Goal: Task Accomplishment & Management: Use online tool/utility

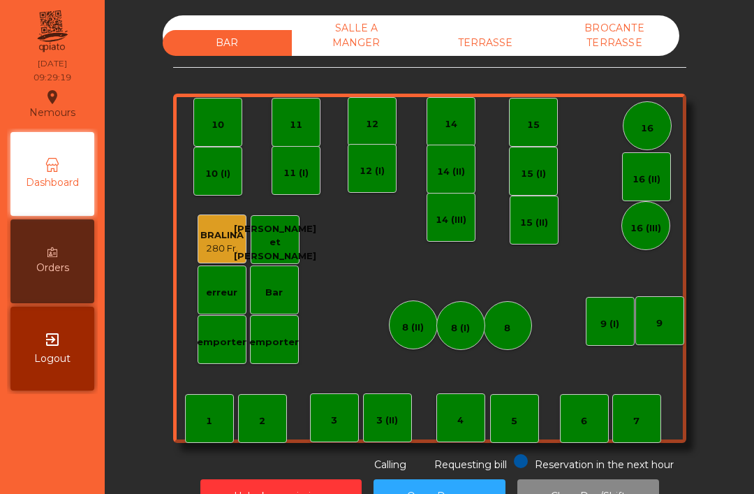
click at [499, 54] on div "TERRASSE" at bounding box center [485, 43] width 129 height 26
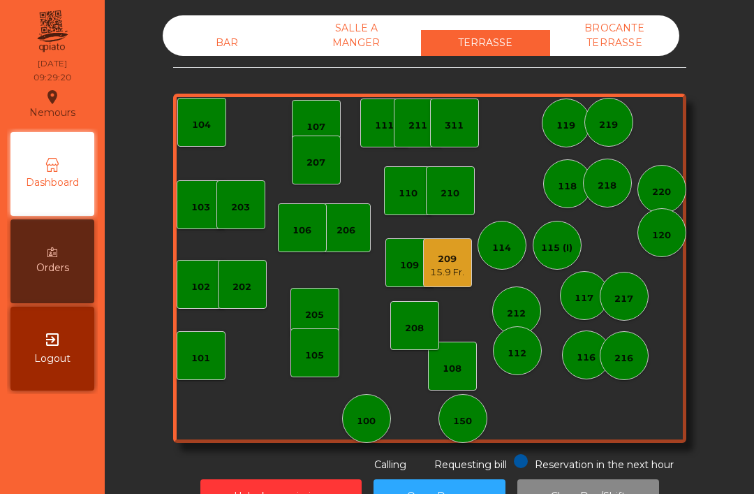
click at [207, 208] on div "103" at bounding box center [200, 207] width 19 height 14
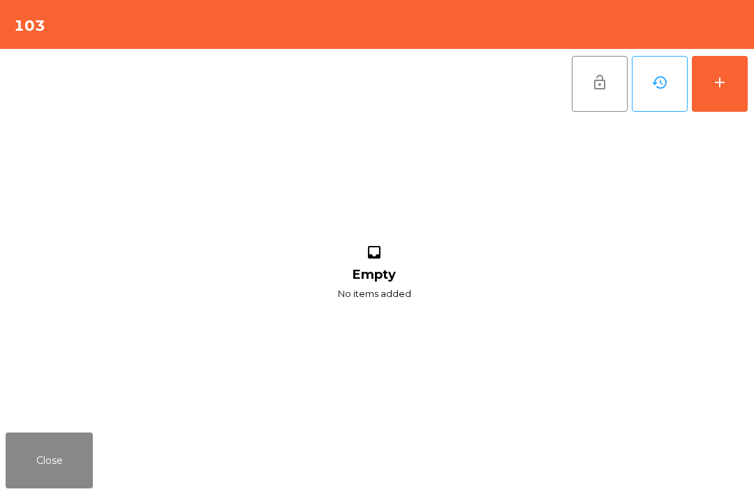
click at [731, 87] on button "add" at bounding box center [720, 84] width 56 height 56
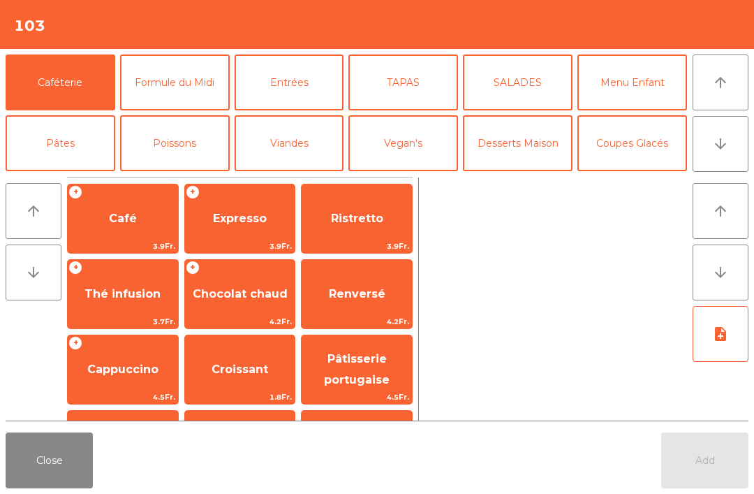
click at [263, 310] on span "Chocolat chaud" at bounding box center [240, 294] width 110 height 38
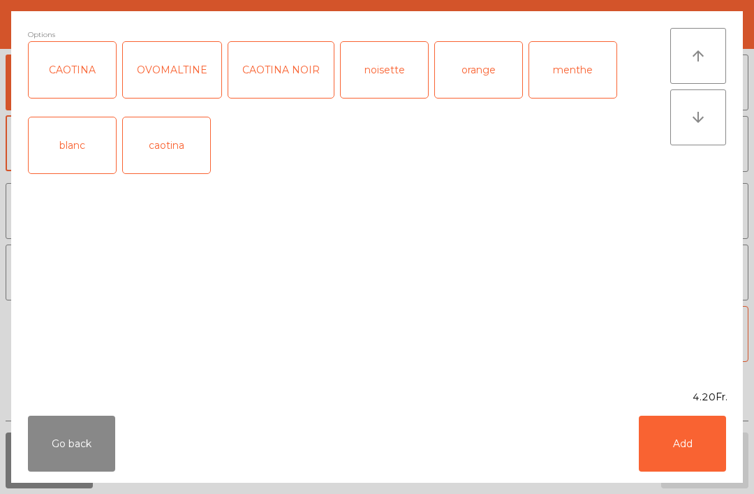
click at [700, 454] on button "Add" at bounding box center [682, 444] width 87 height 56
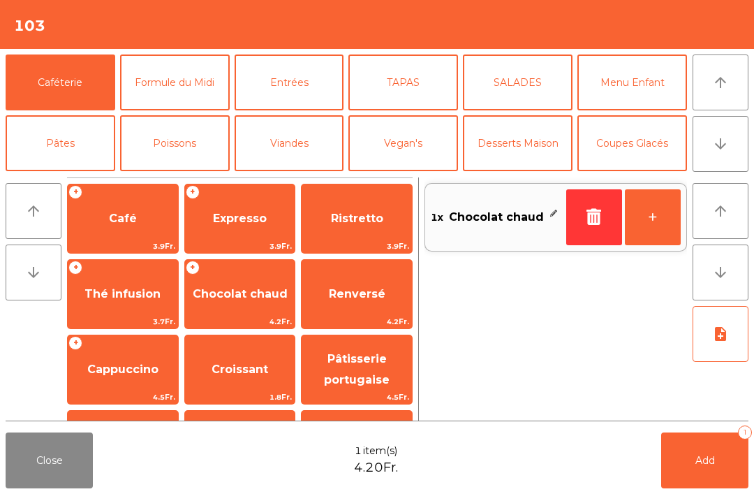
click at [645, 217] on button "+" at bounding box center [653, 217] width 56 height 56
click at [654, 225] on button "+" at bounding box center [653, 217] width 56 height 56
click at [137, 226] on span "Café" at bounding box center [123, 219] width 110 height 38
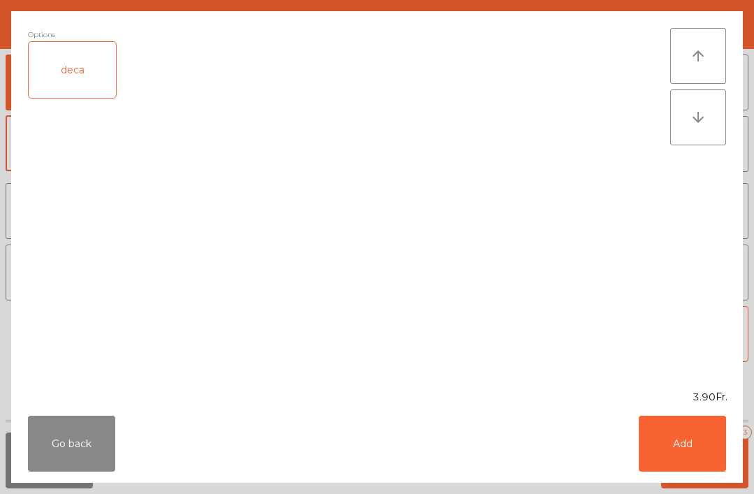
click at [682, 444] on button "Add" at bounding box center [682, 444] width 87 height 56
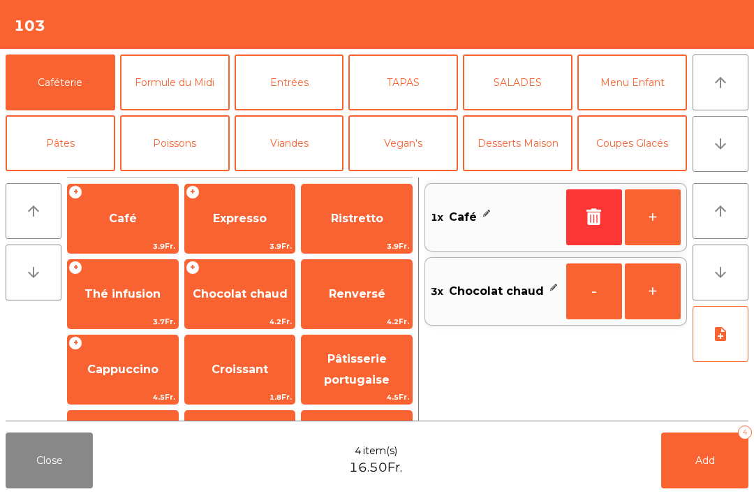
click at [660, 231] on button "+" at bounding box center [653, 217] width 56 height 56
click at [653, 223] on button "+" at bounding box center [653, 217] width 56 height 56
click at [652, 222] on button "+" at bounding box center [653, 217] width 56 height 56
click at [587, 230] on button "-" at bounding box center [594, 217] width 56 height 56
click at [257, 228] on span "Expresso" at bounding box center [240, 219] width 110 height 38
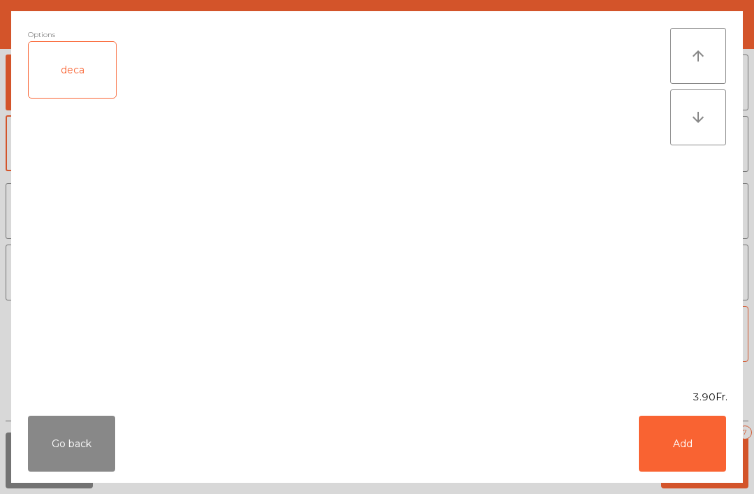
click at [700, 446] on button "Add" at bounding box center [682, 444] width 87 height 56
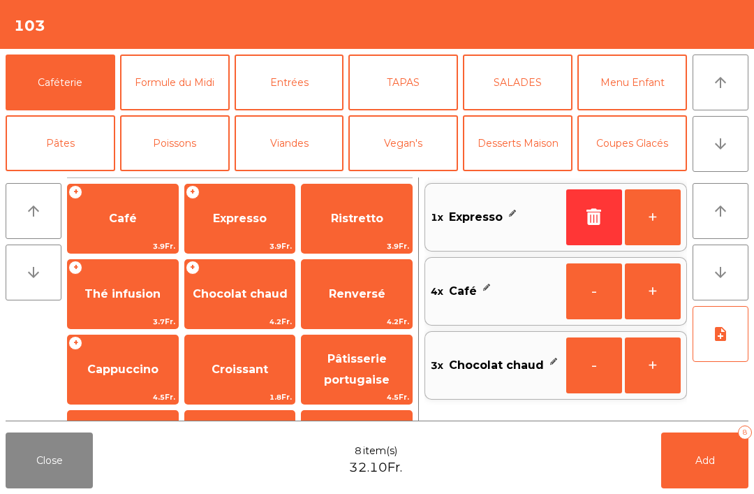
click at [147, 386] on span "Cappuccino" at bounding box center [123, 370] width 110 height 38
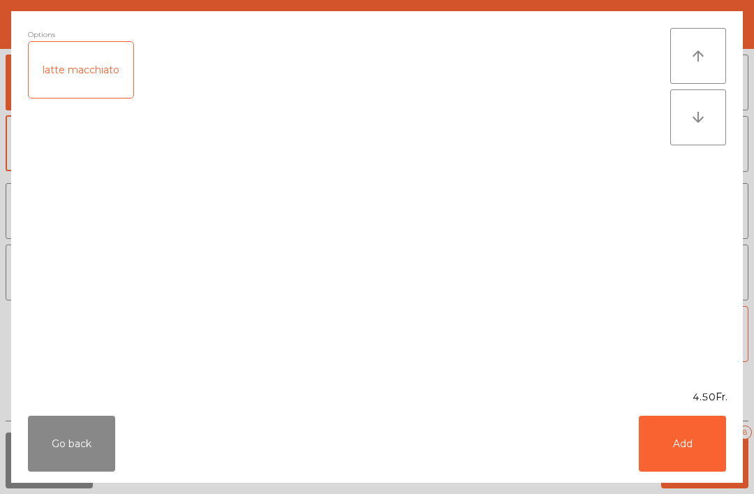
click at [687, 453] on button "Add" at bounding box center [682, 444] width 87 height 56
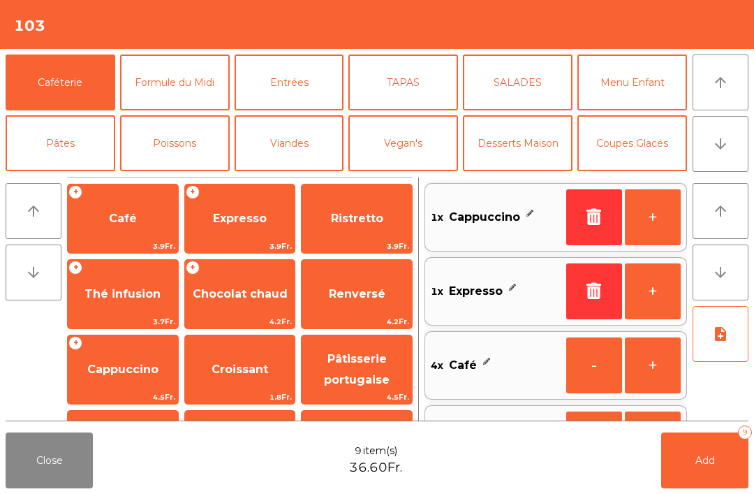
click at [732, 154] on button "arrow_downward" at bounding box center [721, 144] width 56 height 56
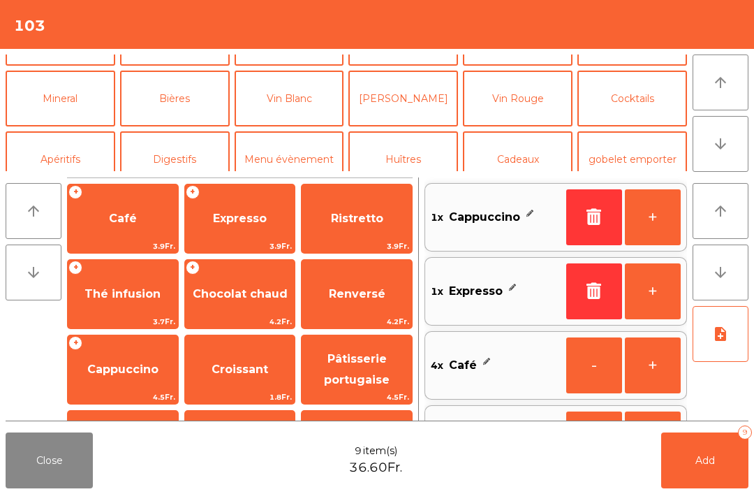
scroll to position [122, 0]
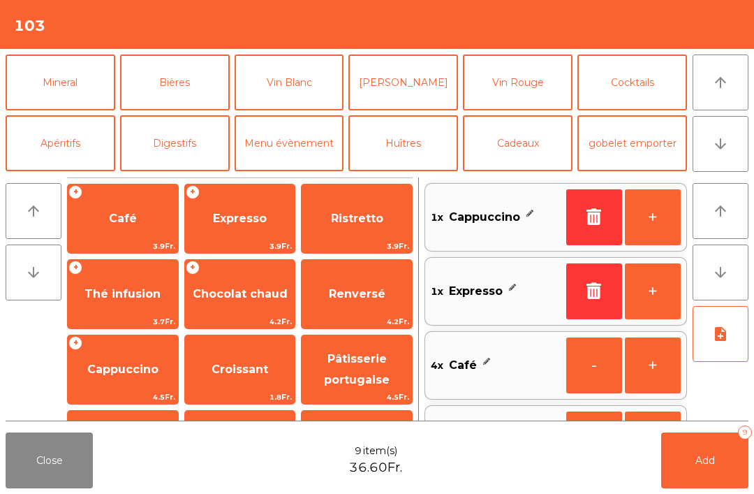
click at [87, 91] on button "Mineral" at bounding box center [61, 82] width 110 height 56
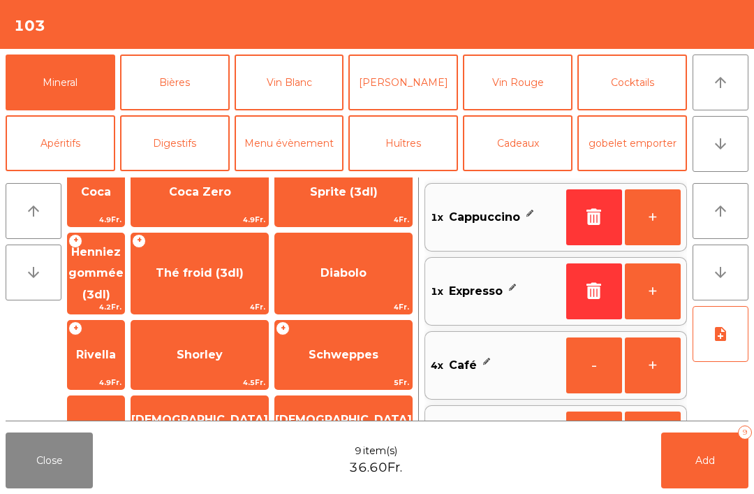
scroll to position [228, 0]
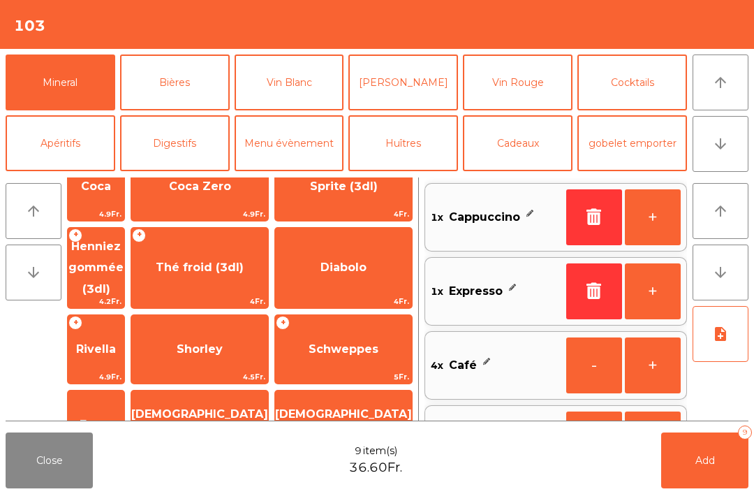
click at [373, 395] on span "[DEMOGRAPHIC_DATA] de fruit" at bounding box center [343, 424] width 137 height 59
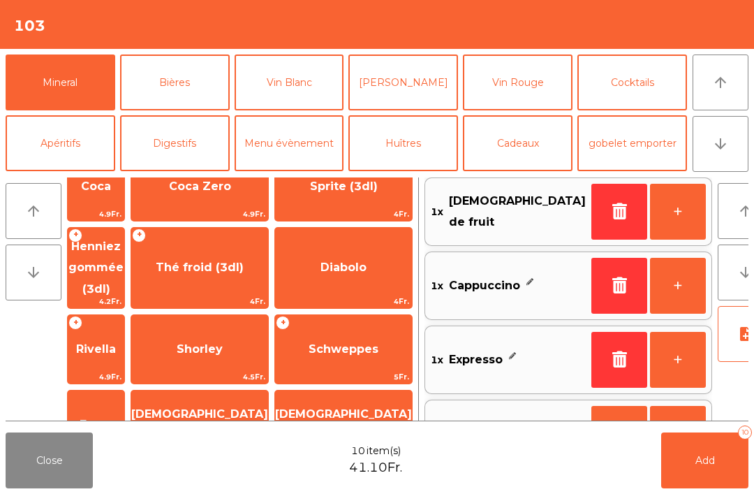
scroll to position [6, 0]
click at [713, 464] on span "Add" at bounding box center [706, 460] width 20 height 13
